Goal: Task Accomplishment & Management: Use online tool/utility

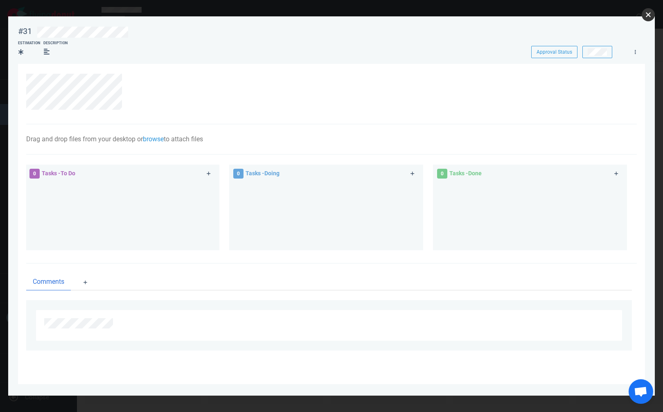
click at [650, 13] on button "close" at bounding box center [648, 14] width 13 height 13
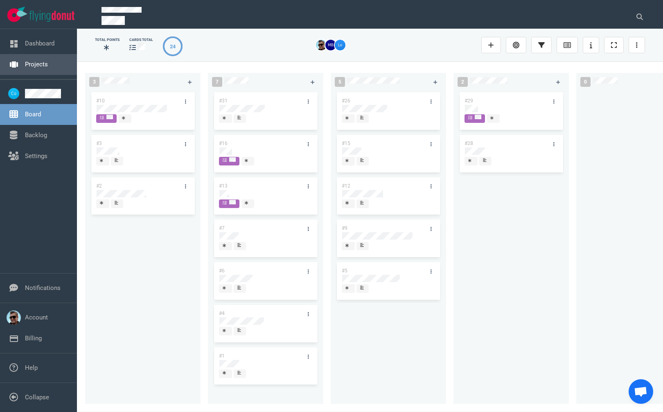
click at [39, 64] on link "Projects" at bounding box center [36, 64] width 23 height 7
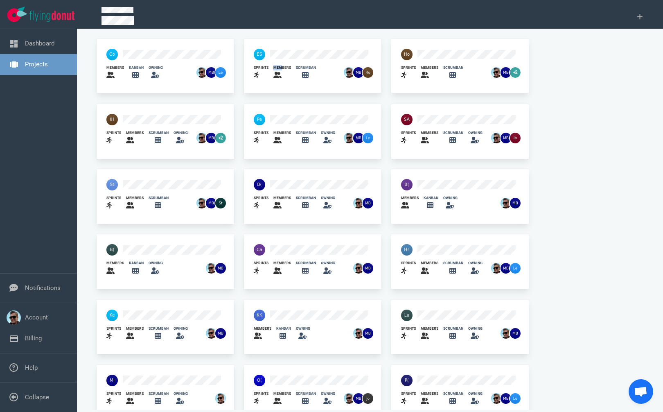
click at [282, 63] on div "members" at bounding box center [279, 72] width 23 height 25
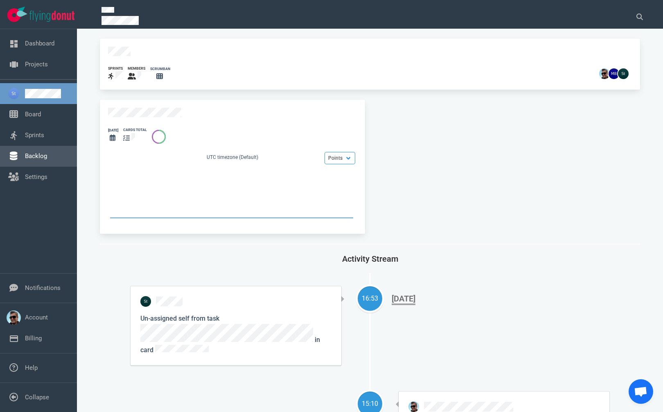
click at [35, 157] on link "Backlog" at bounding box center [36, 155] width 22 height 7
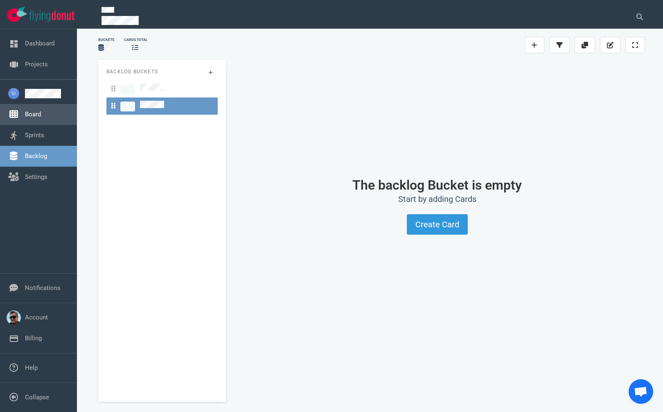
click at [32, 118] on link "Board" at bounding box center [33, 114] width 16 height 7
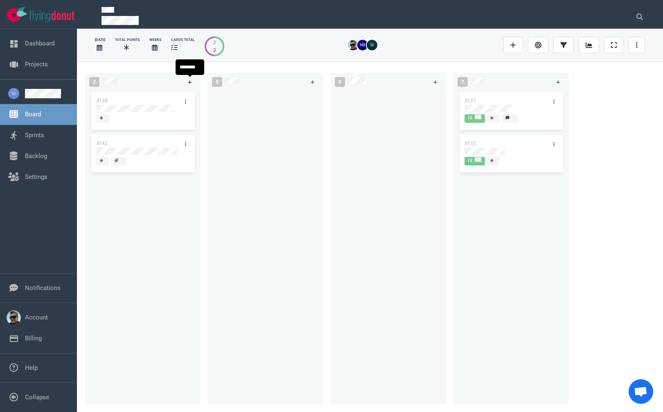
click at [191, 81] on icon at bounding box center [190, 82] width 5 height 5
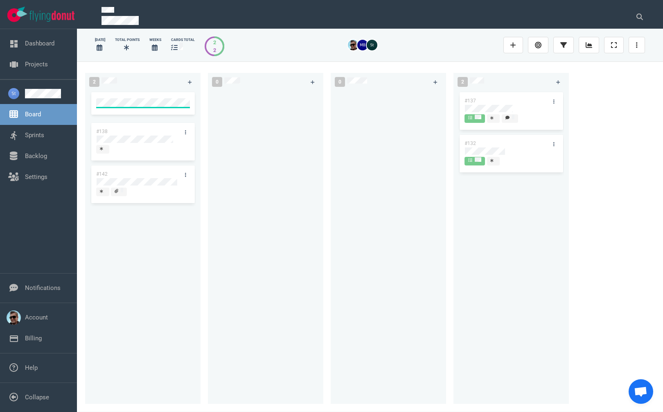
click at [241, 105] on div at bounding box center [266, 242] width 106 height 304
click at [185, 99] on icon at bounding box center [185, 101] width 1 height 5
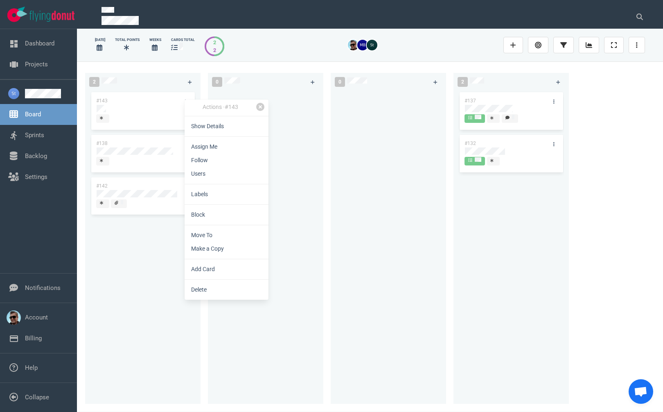
click at [318, 115] on div at bounding box center [266, 242] width 106 height 304
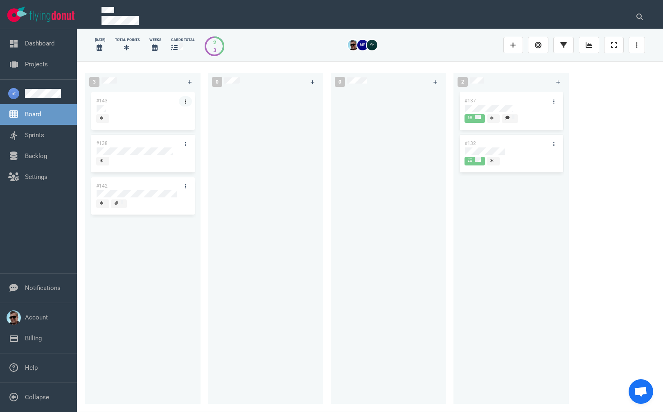
click at [186, 104] on icon at bounding box center [185, 101] width 1 height 5
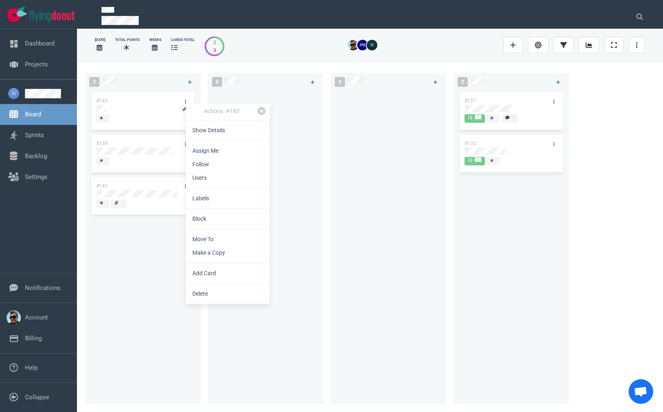
click at [103, 108] on div "#143 #138 #142" at bounding box center [143, 242] width 106 height 304
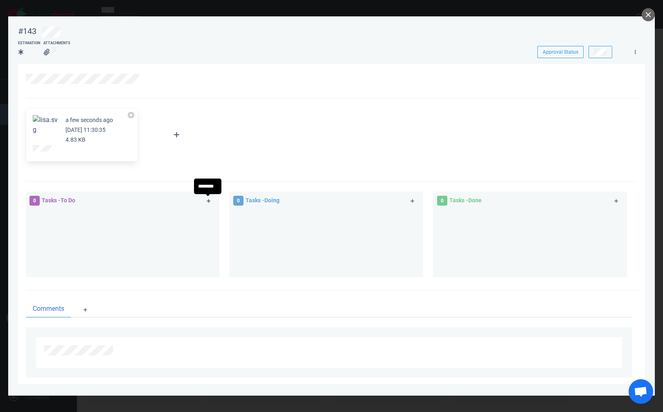
click at [211, 200] on link at bounding box center [208, 201] width 13 height 10
click at [209, 200] on icon at bounding box center [209, 201] width 5 height 5
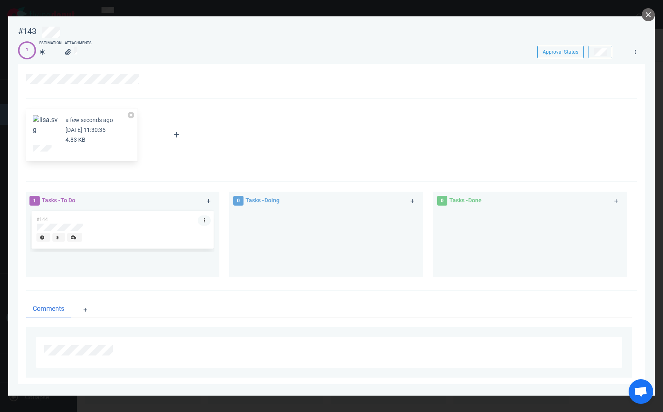
click at [202, 222] on link at bounding box center [204, 220] width 13 height 10
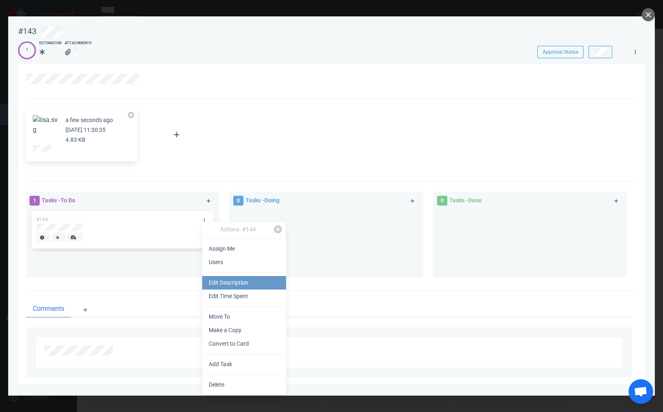
click at [232, 285] on link "Edit Description" at bounding box center [244, 283] width 84 height 14
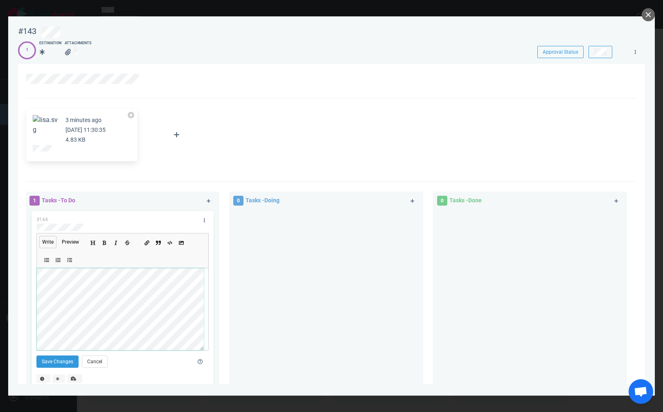
scroll to position [52, 0]
click at [57, 361] on button "Save Changes" at bounding box center [57, 361] width 42 height 12
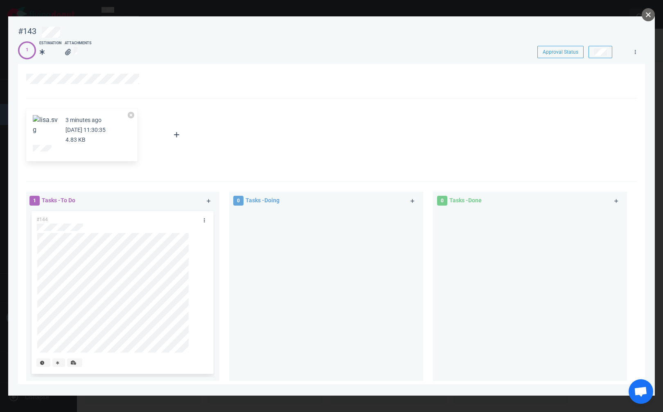
click at [650, 15] on button "close" at bounding box center [648, 14] width 13 height 13
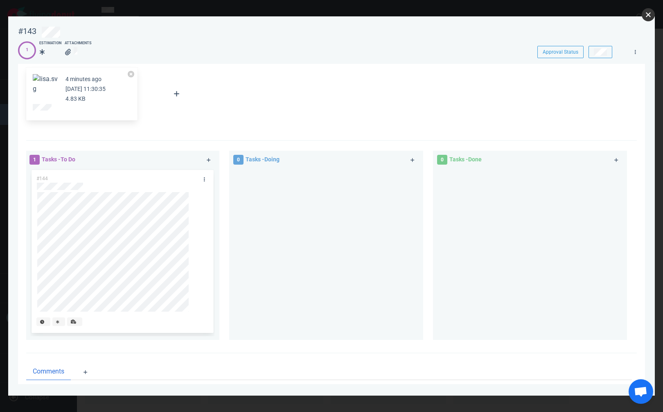
click at [647, 15] on button "close" at bounding box center [648, 14] width 13 height 13
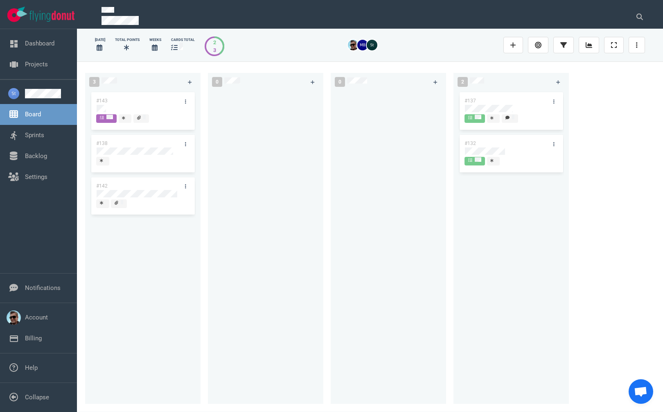
click at [140, 293] on div "#143 #138 #142" at bounding box center [143, 242] width 106 height 304
